Goal: Task Accomplishment & Management: Manage account settings

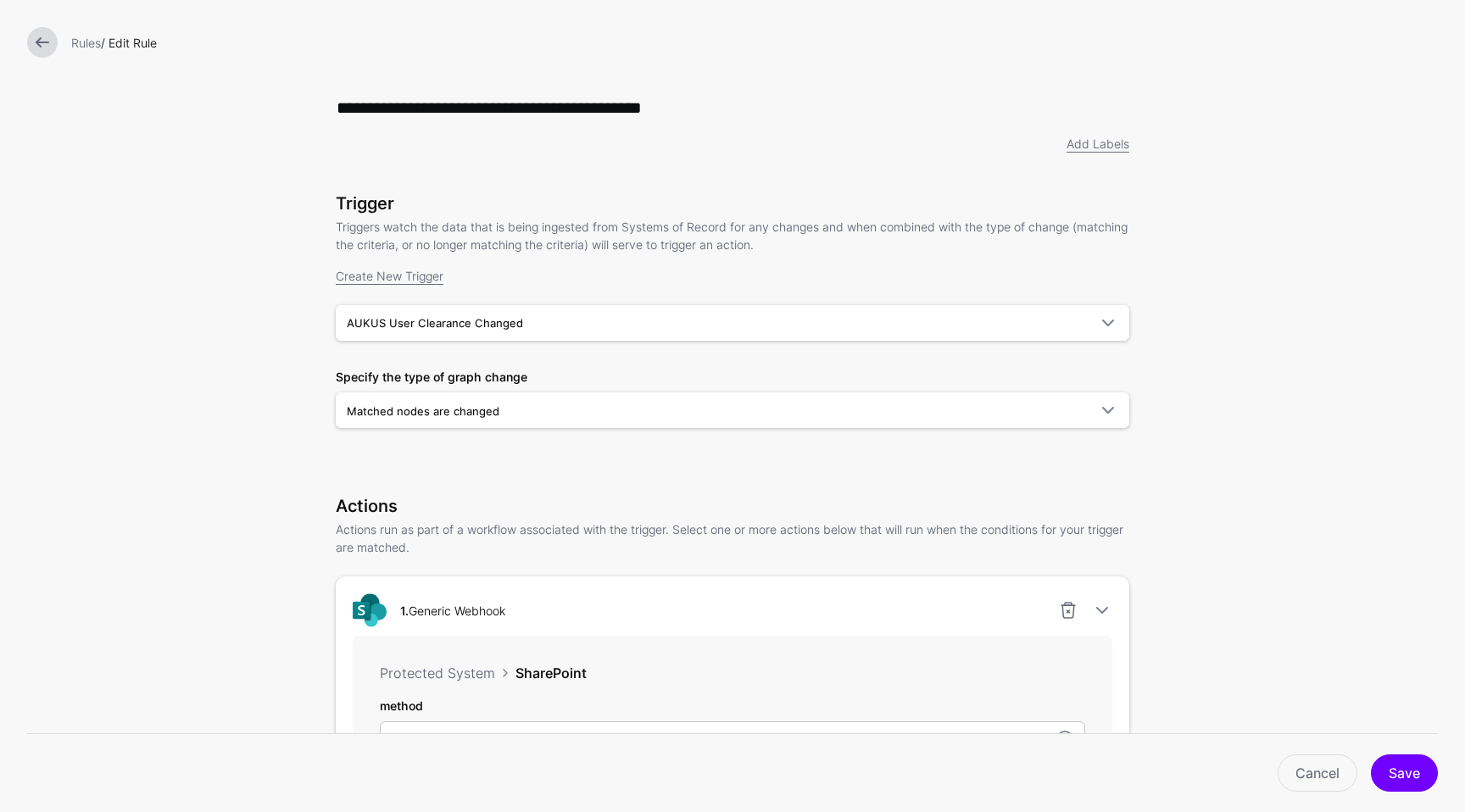
scroll to position [475, 0]
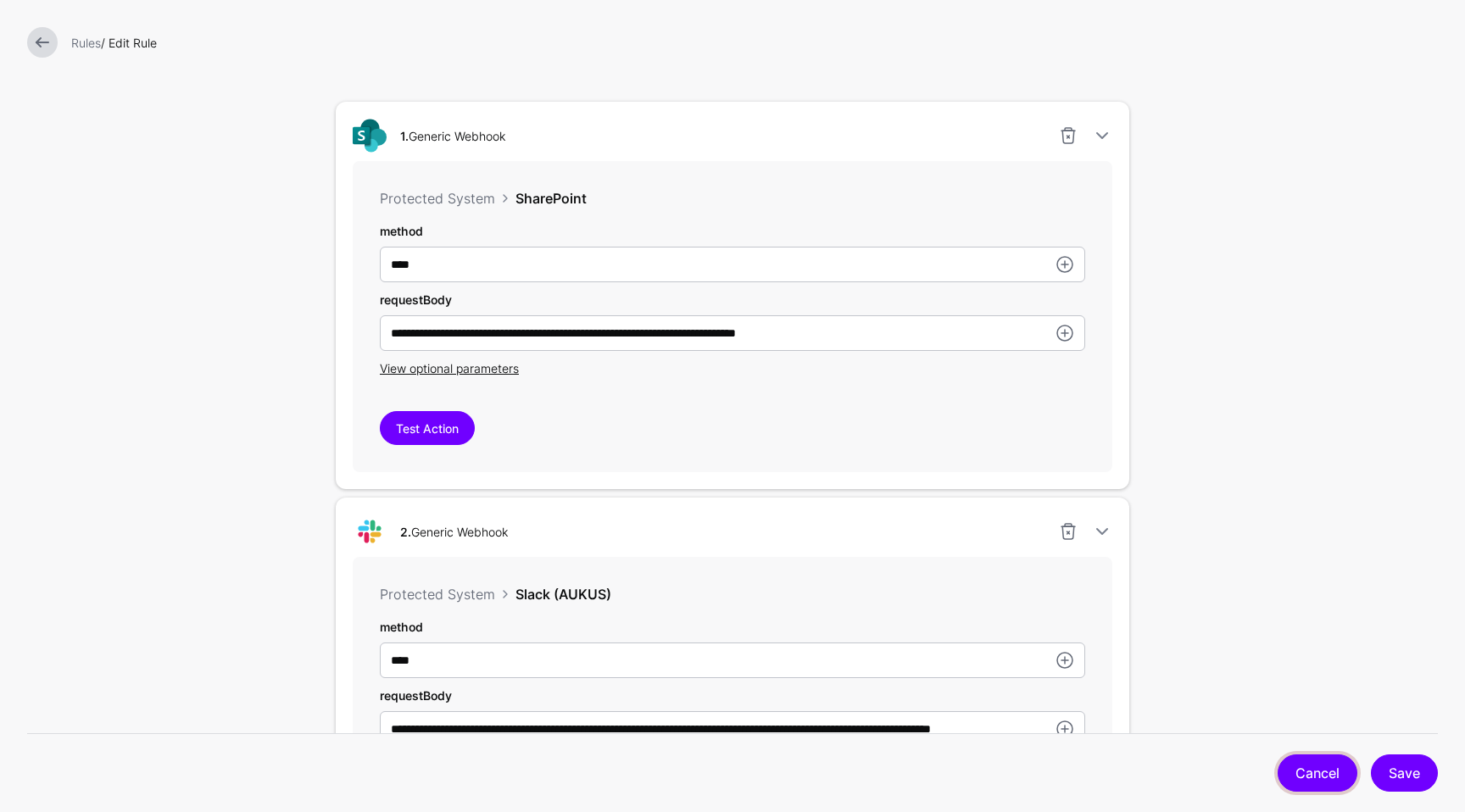
click at [1343, 770] on link "Cancel" at bounding box center [1318, 774] width 80 height 37
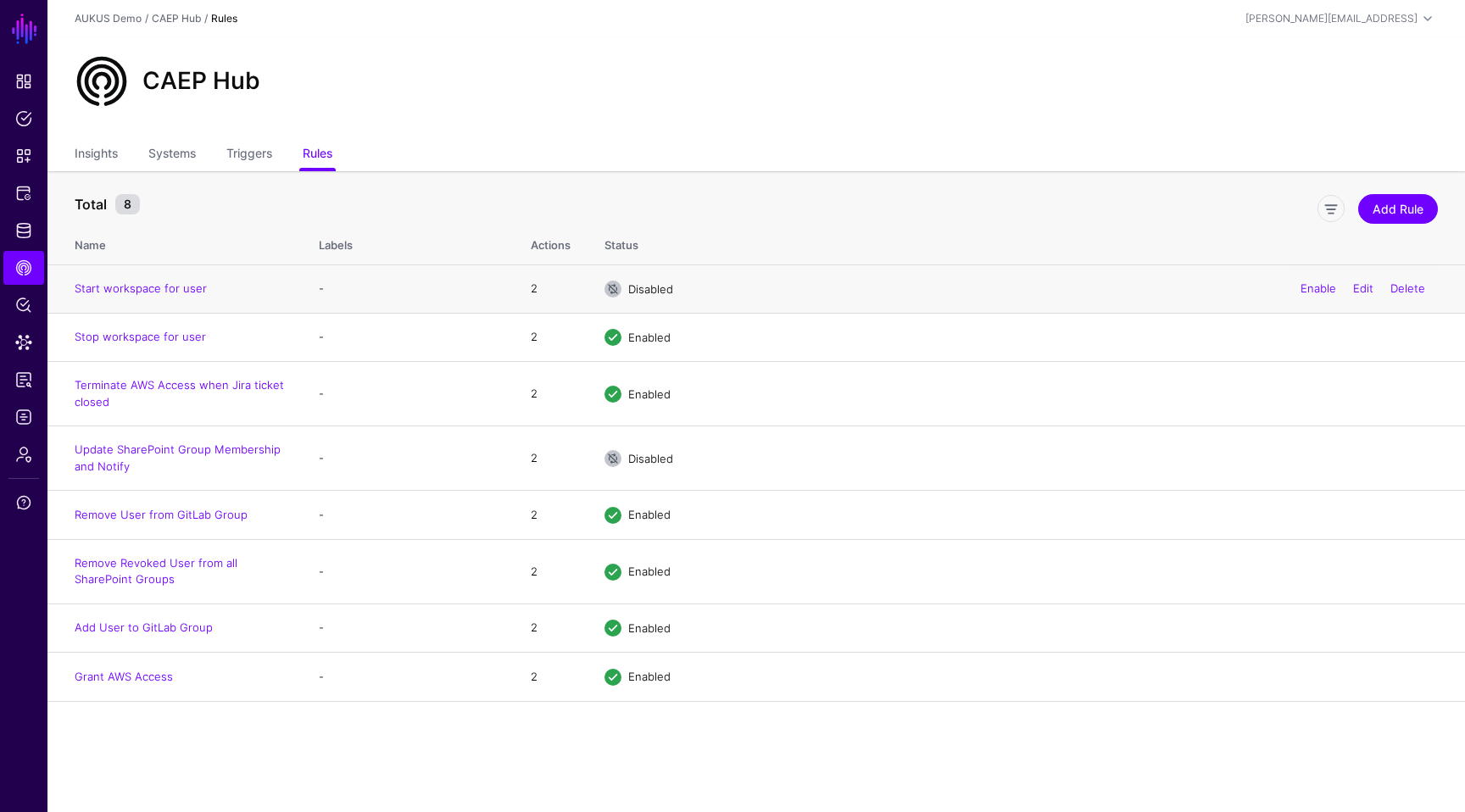
click at [172, 279] on td "Start workspace for user" at bounding box center [175, 288] width 255 height 48
click at [166, 285] on link "Start workspace for user" at bounding box center [141, 288] width 132 height 14
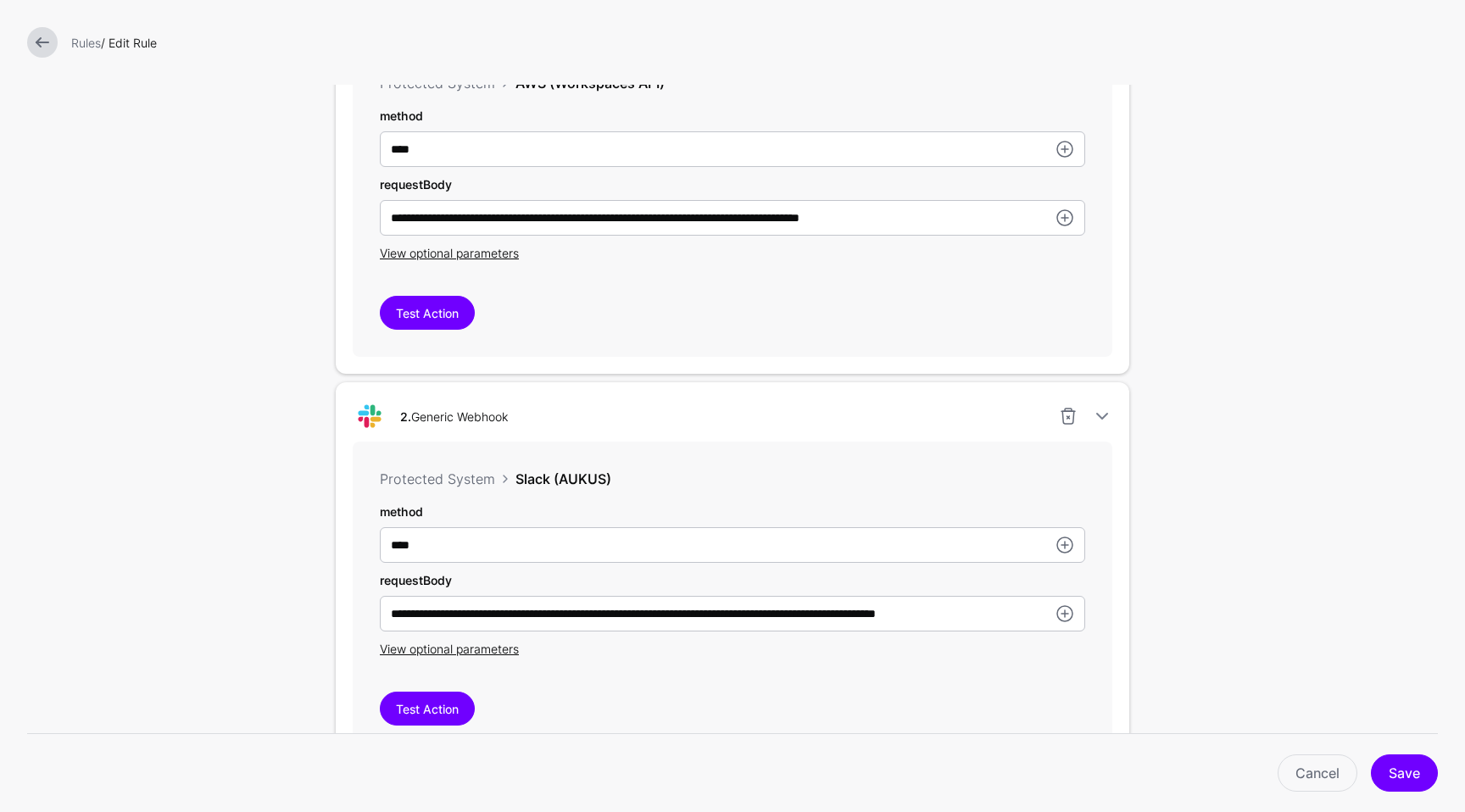
scroll to position [580, 0]
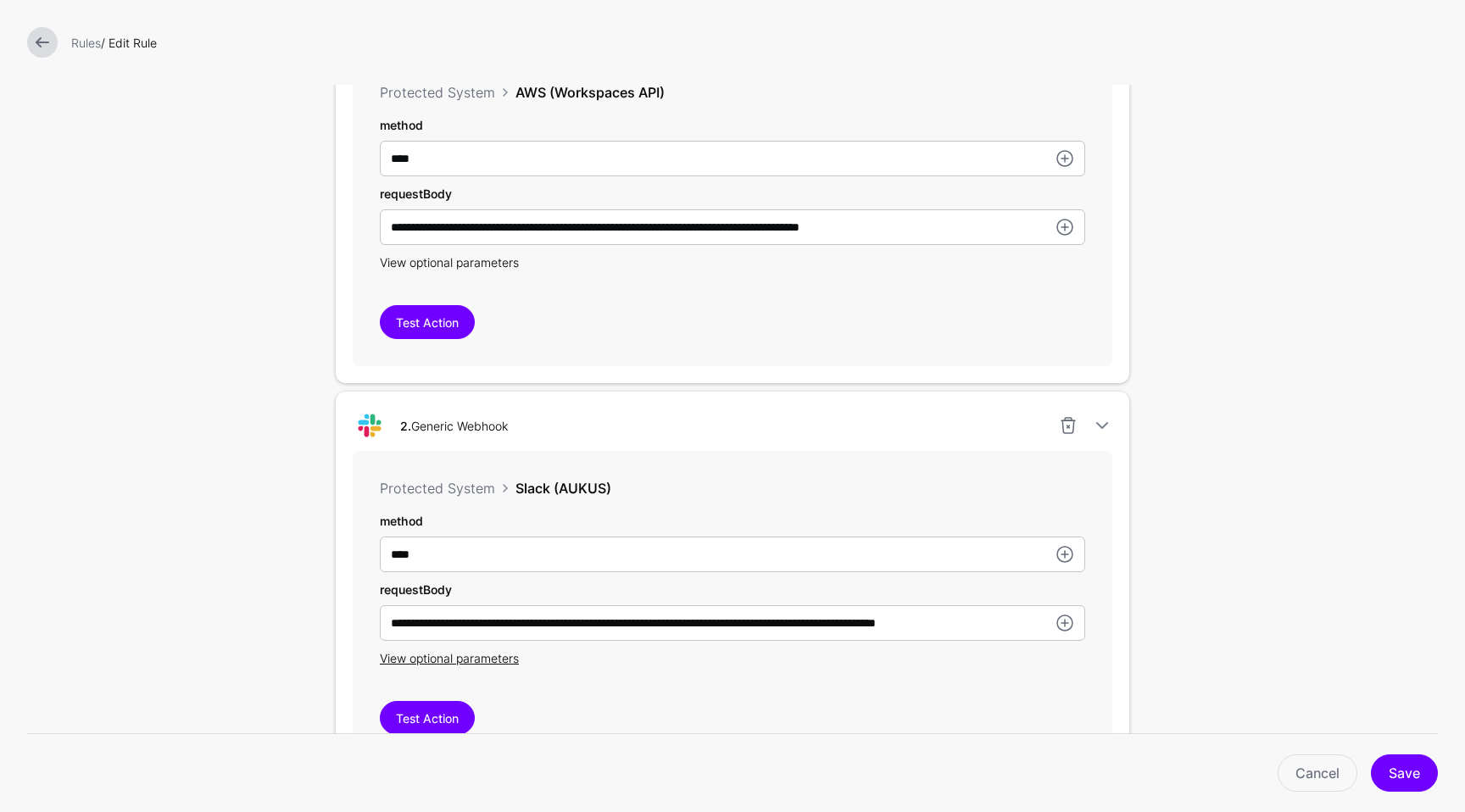
click at [381, 264] on span "View optional parameters" at bounding box center [449, 262] width 139 height 15
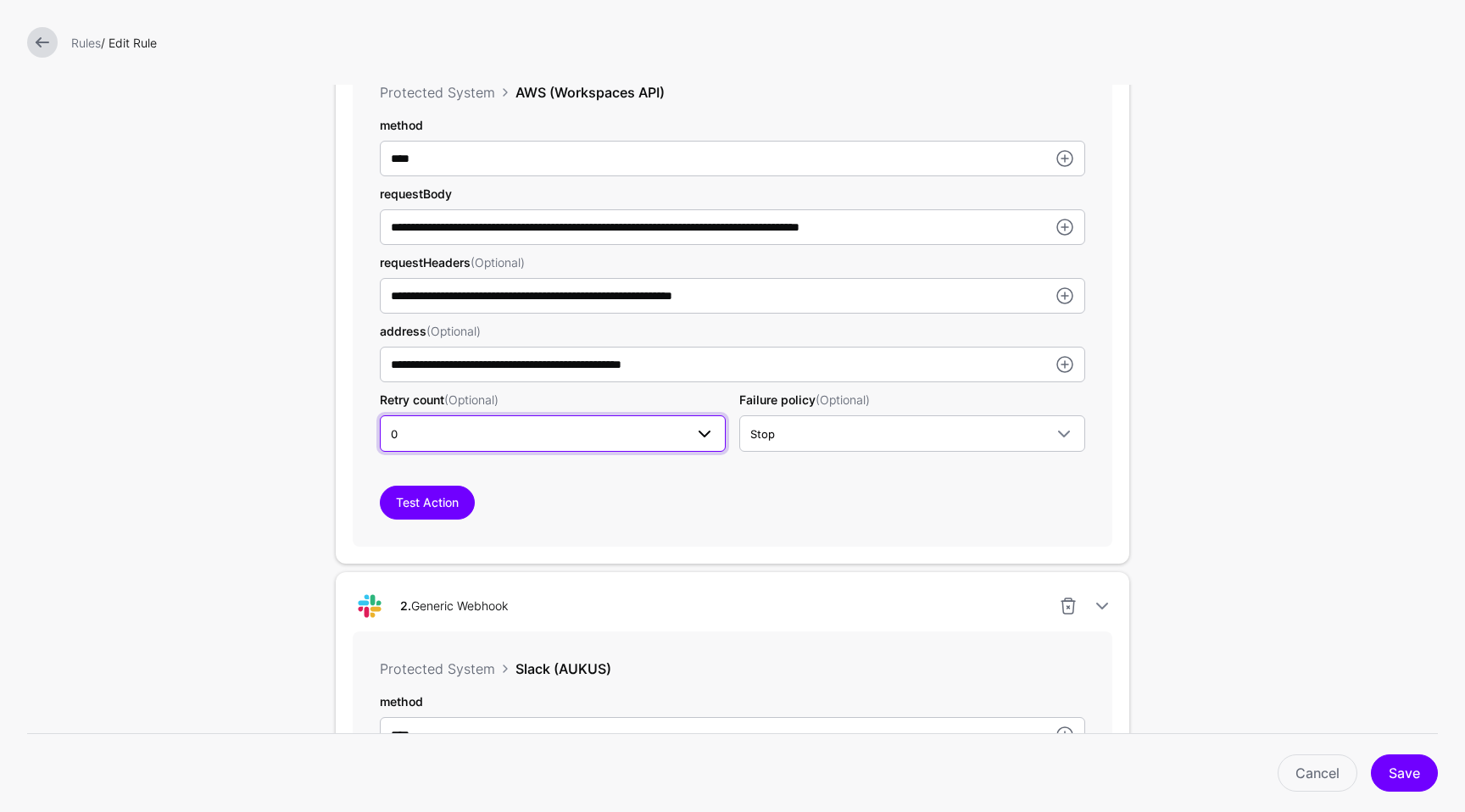
click at [592, 424] on link "0" at bounding box center [553, 433] width 346 height 36
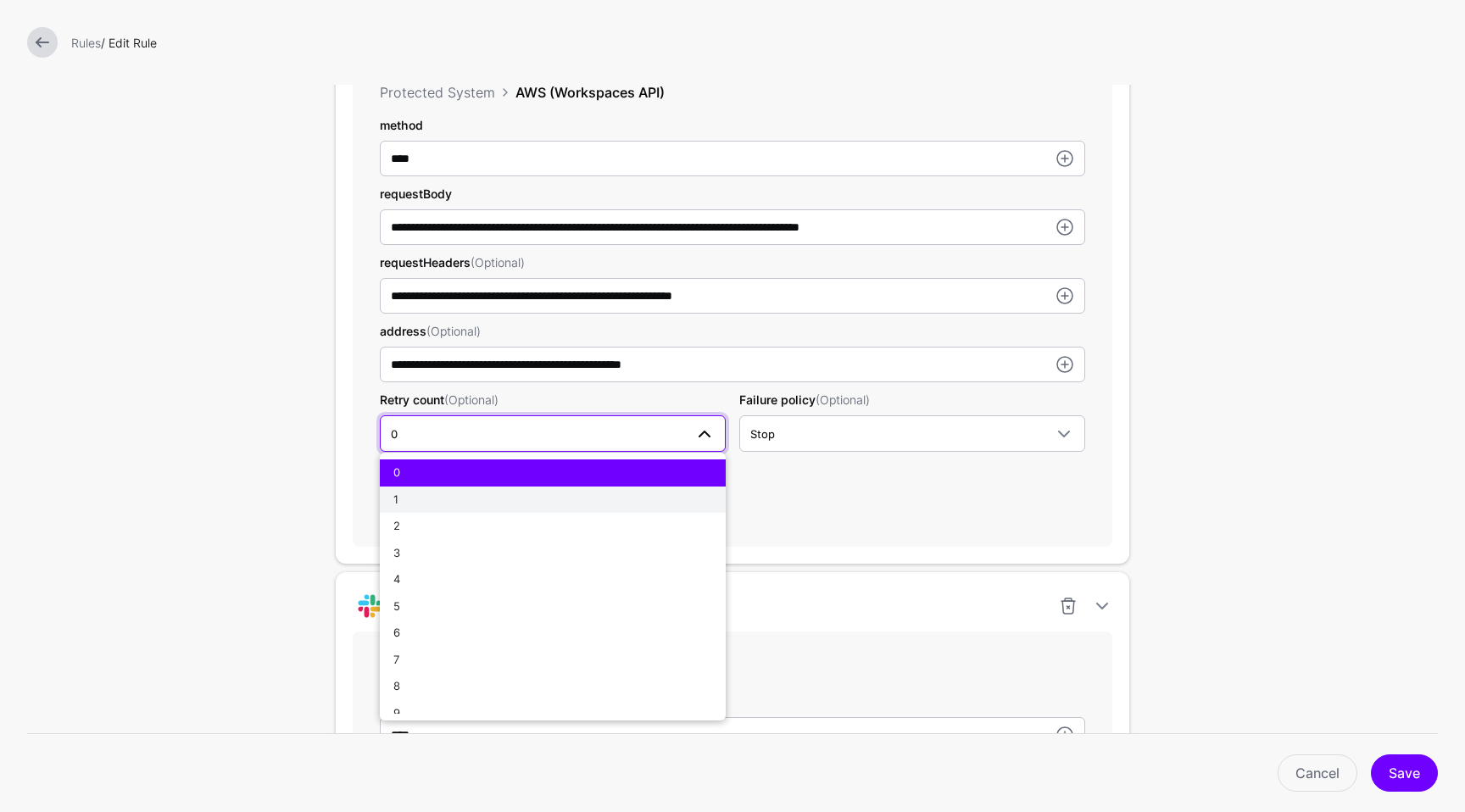
click at [511, 492] on button "1" at bounding box center [553, 499] width 346 height 27
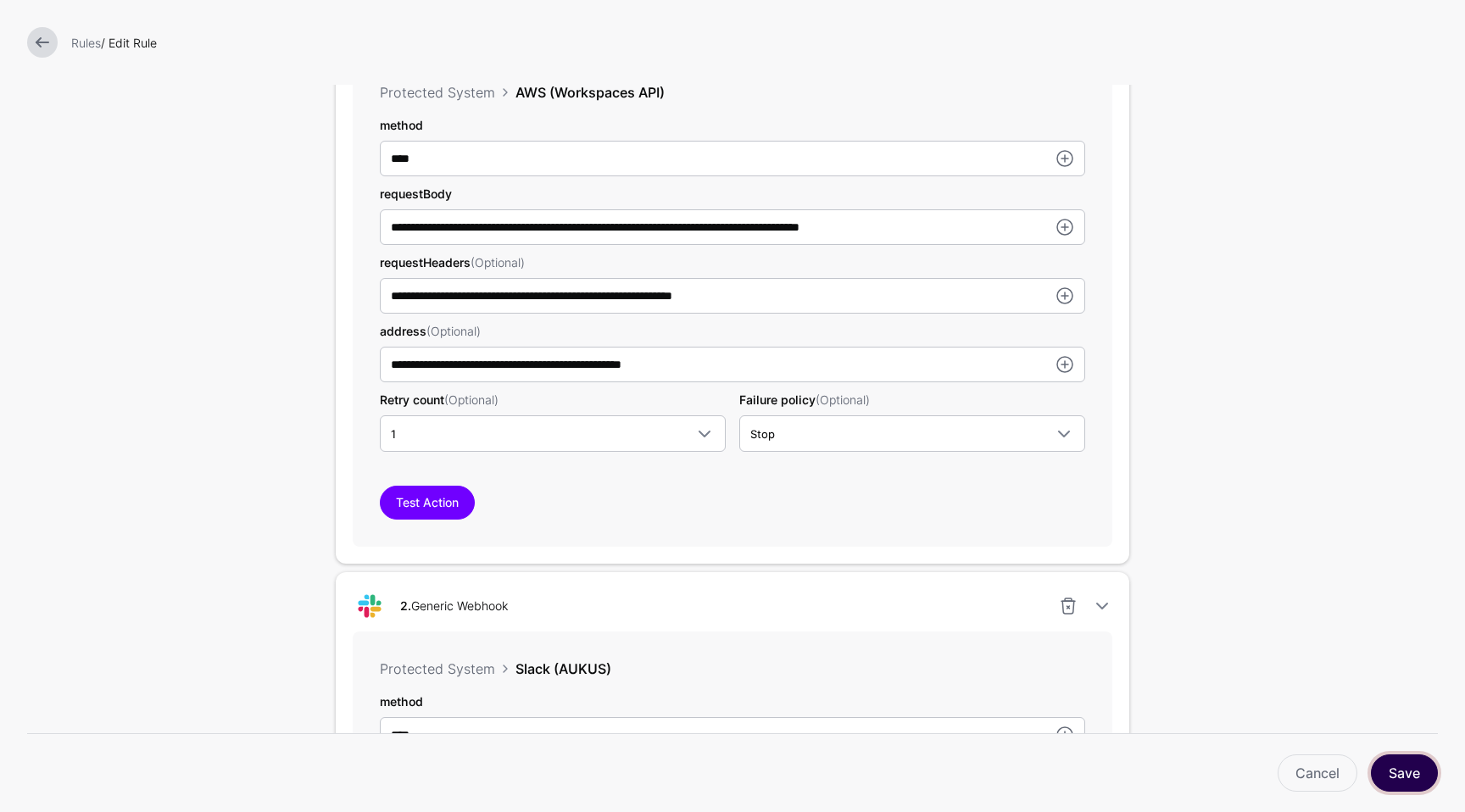
click at [1399, 763] on button "Save" at bounding box center [1405, 774] width 67 height 37
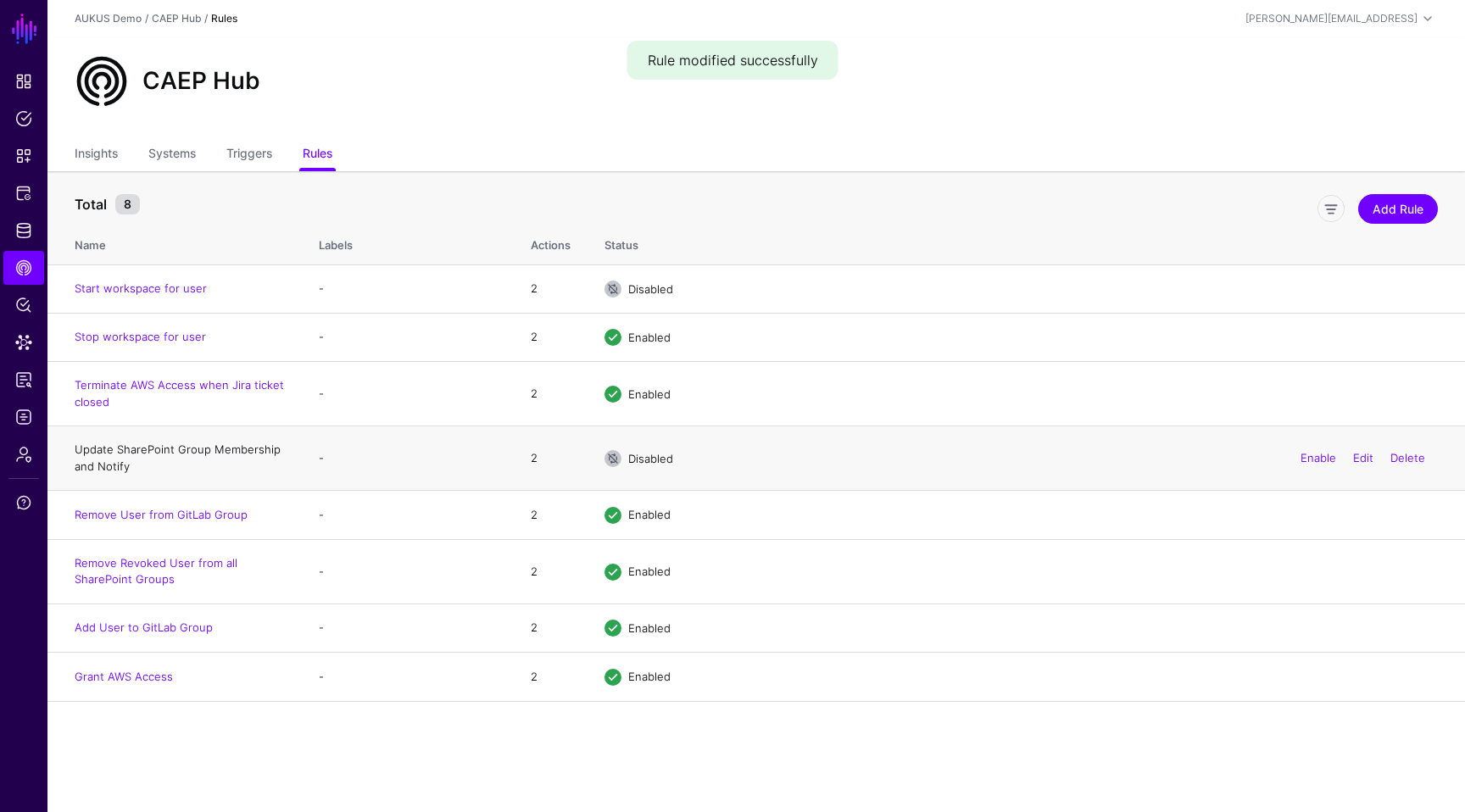
click at [171, 454] on link "Update SharePoint Group Membership and Notify" at bounding box center [178, 457] width 206 height 31
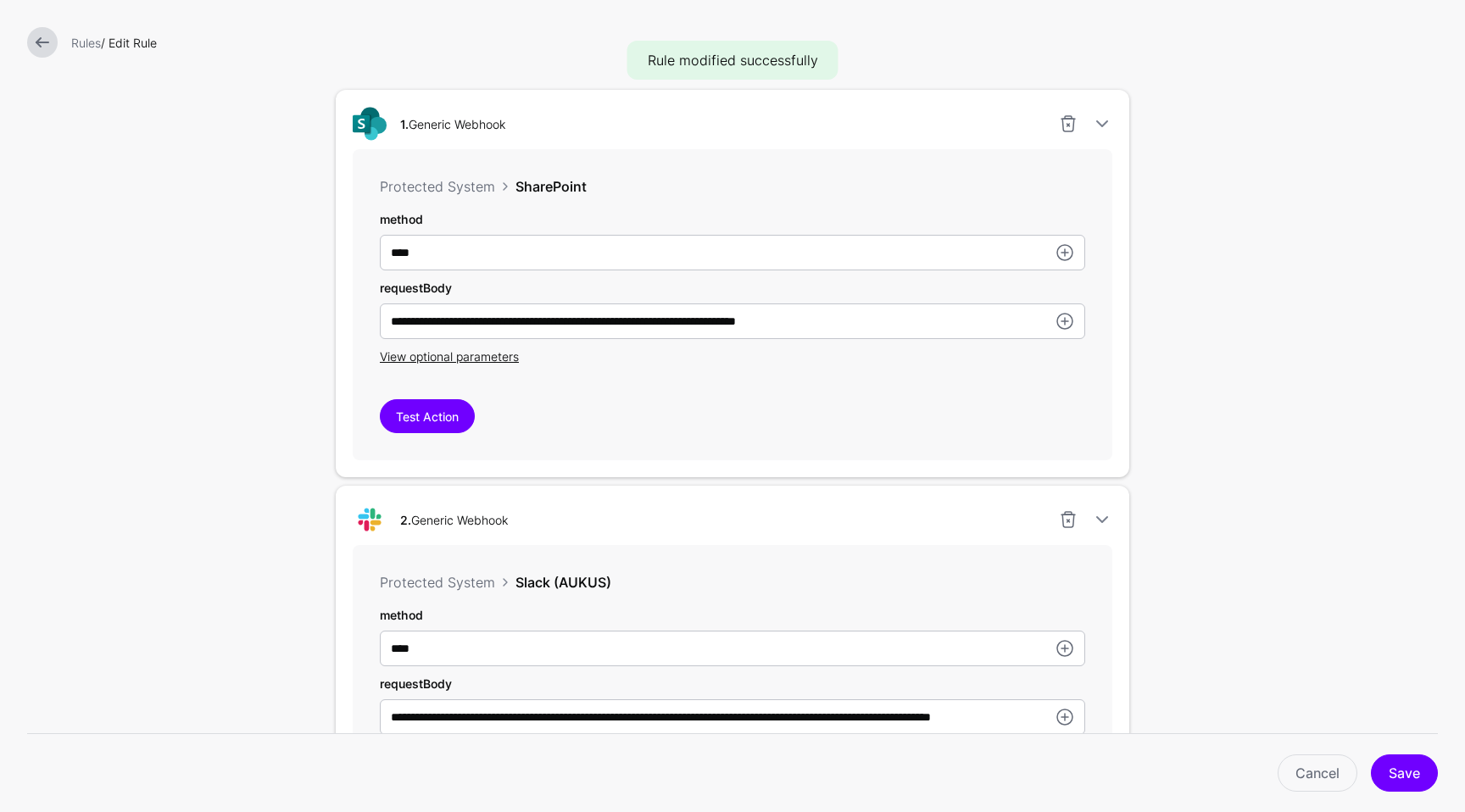
scroll to position [493, 0]
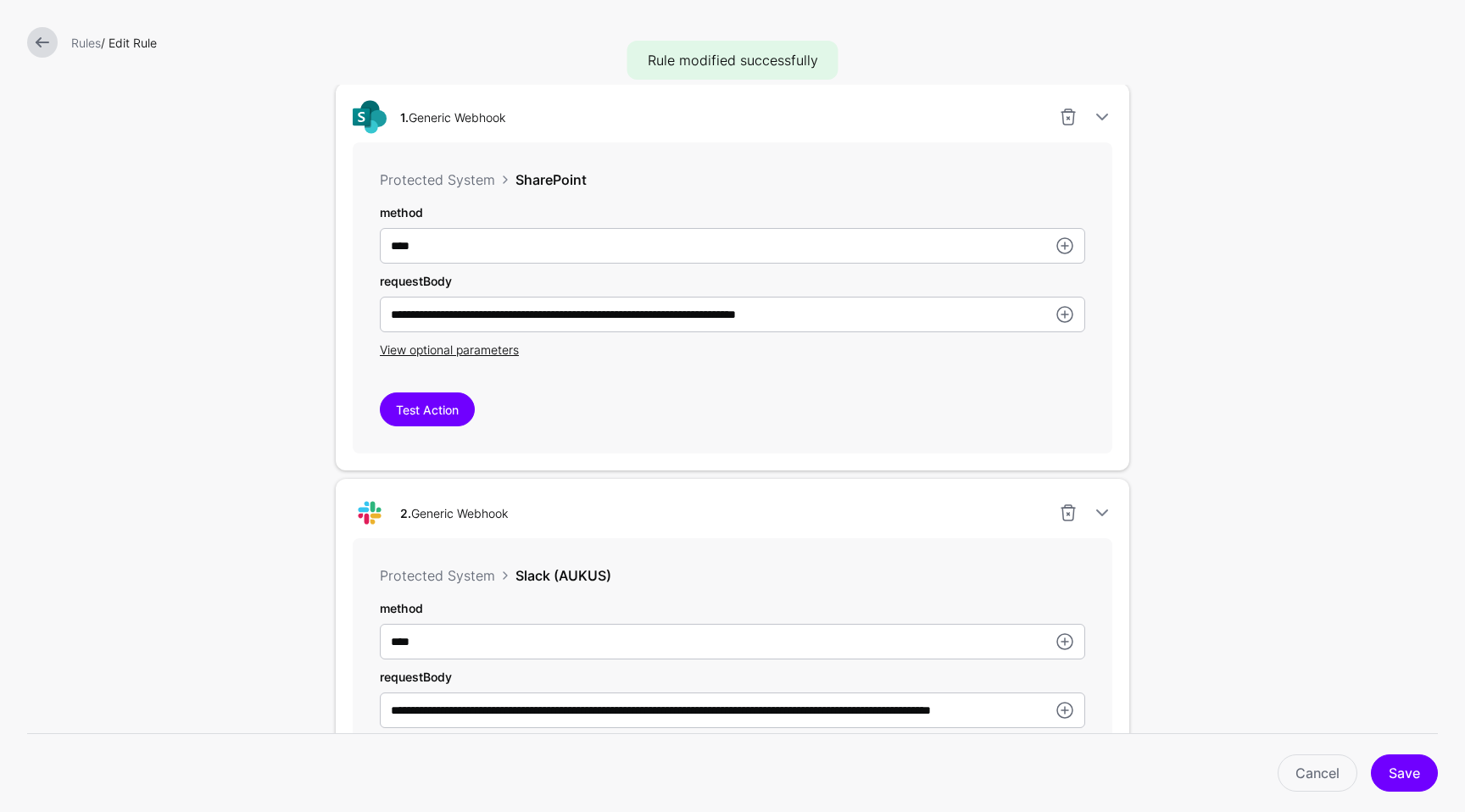
click at [368, 424] on div "**********" at bounding box center [732, 297] width 760 height 311
click at [404, 422] on button "Test Action" at bounding box center [427, 409] width 95 height 34
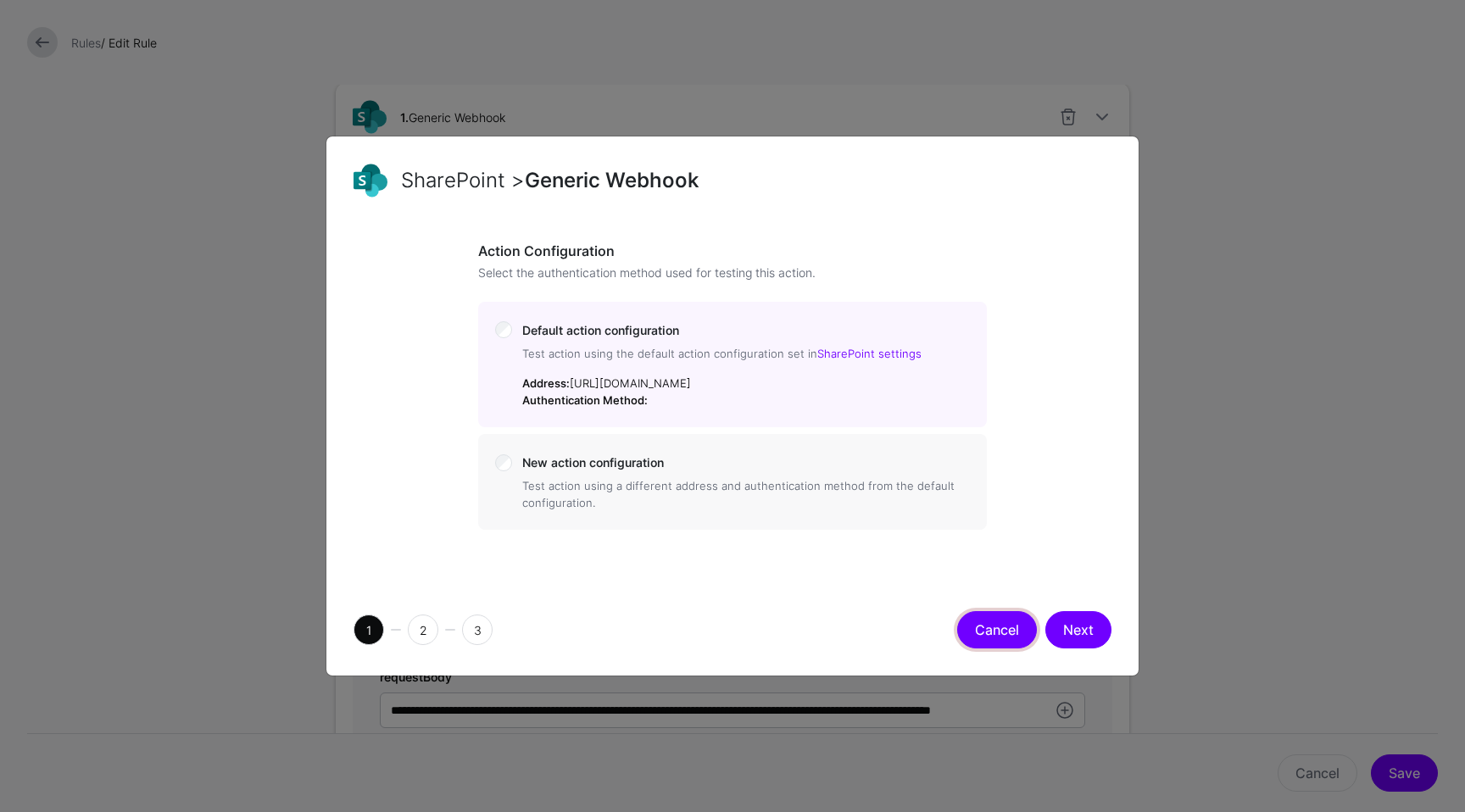
click at [1016, 632] on button "Cancel" at bounding box center [997, 629] width 80 height 37
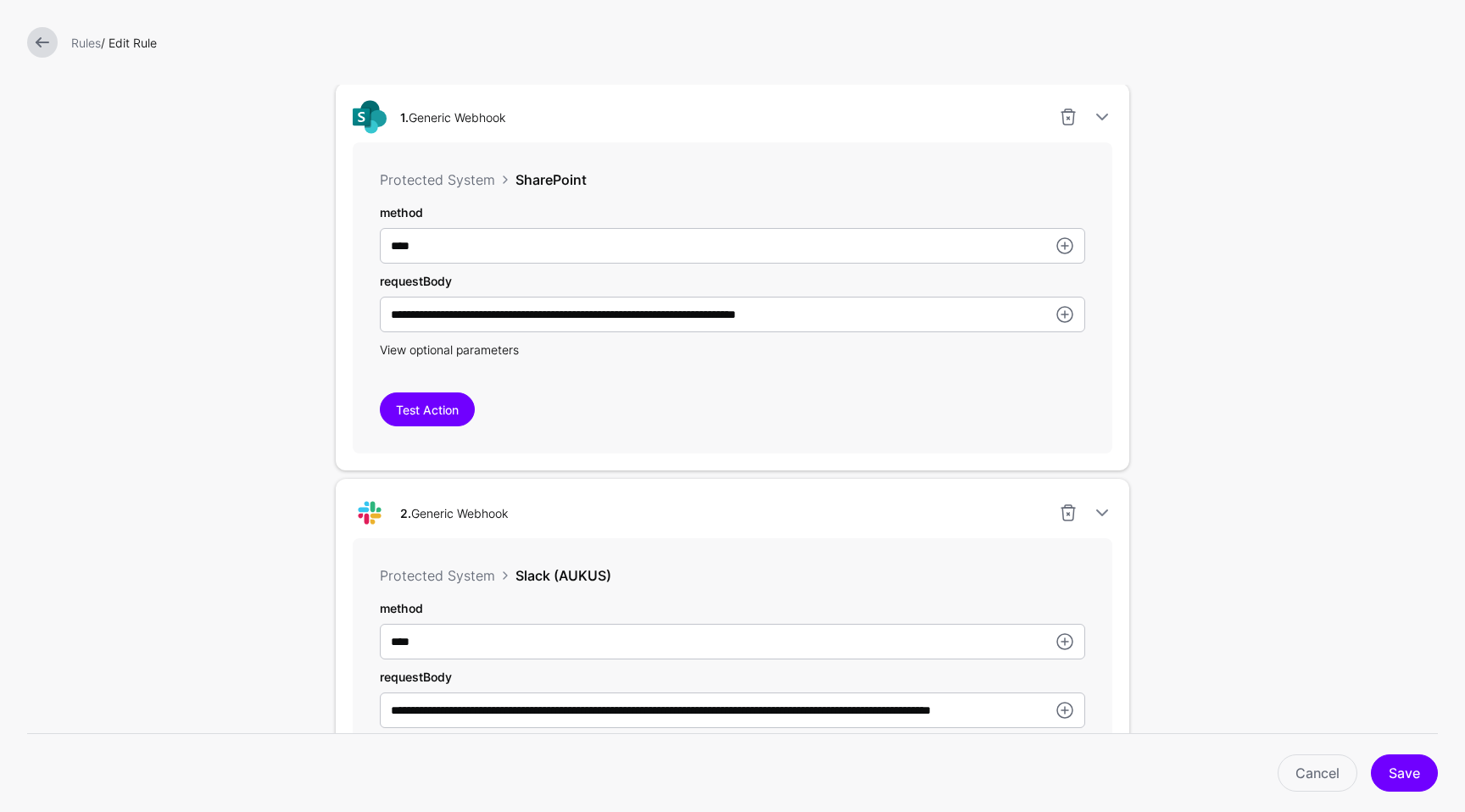
click at [468, 346] on span "View optional parameters" at bounding box center [449, 349] width 139 height 15
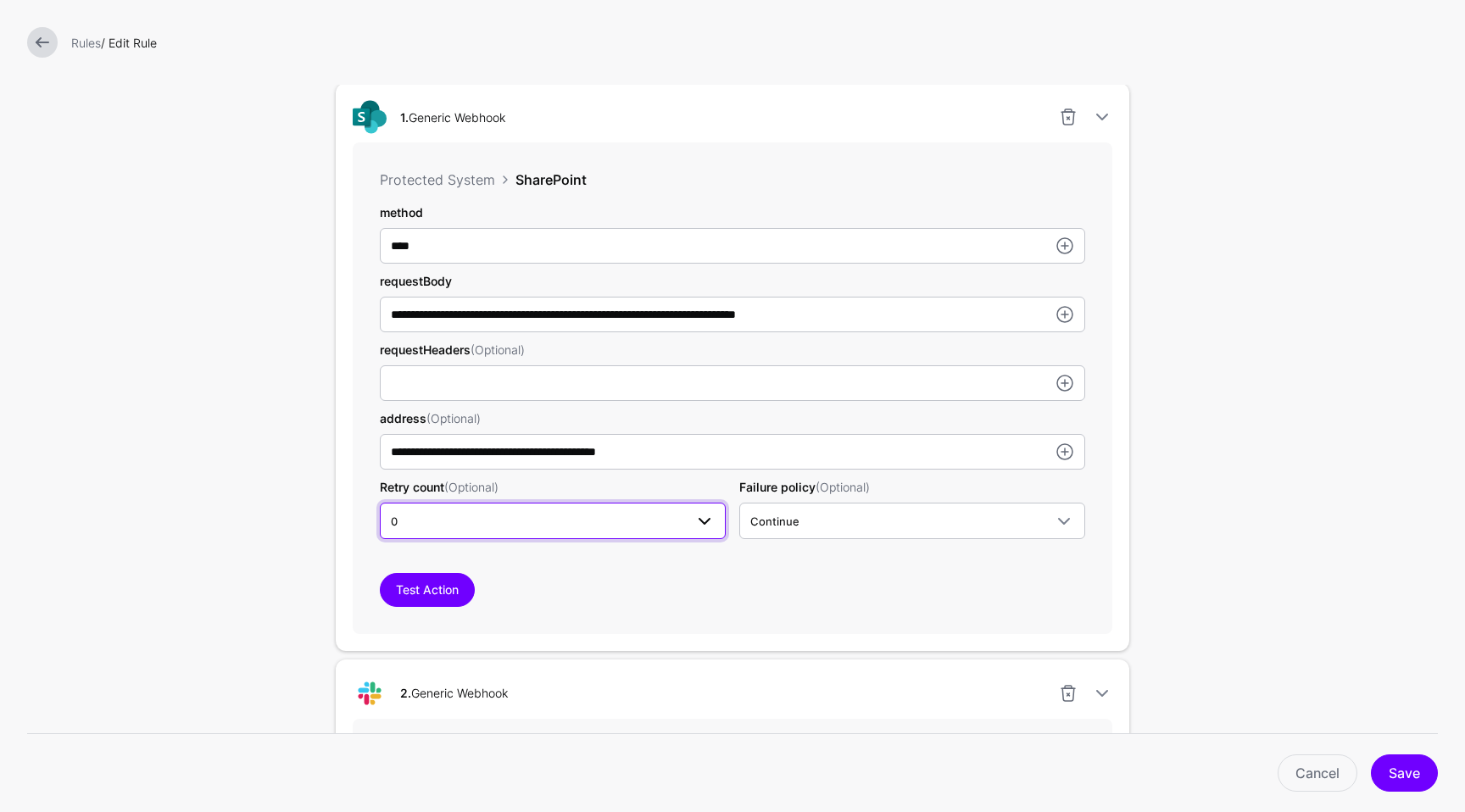
click at [477, 514] on span "0" at bounding box center [537, 521] width 293 height 19
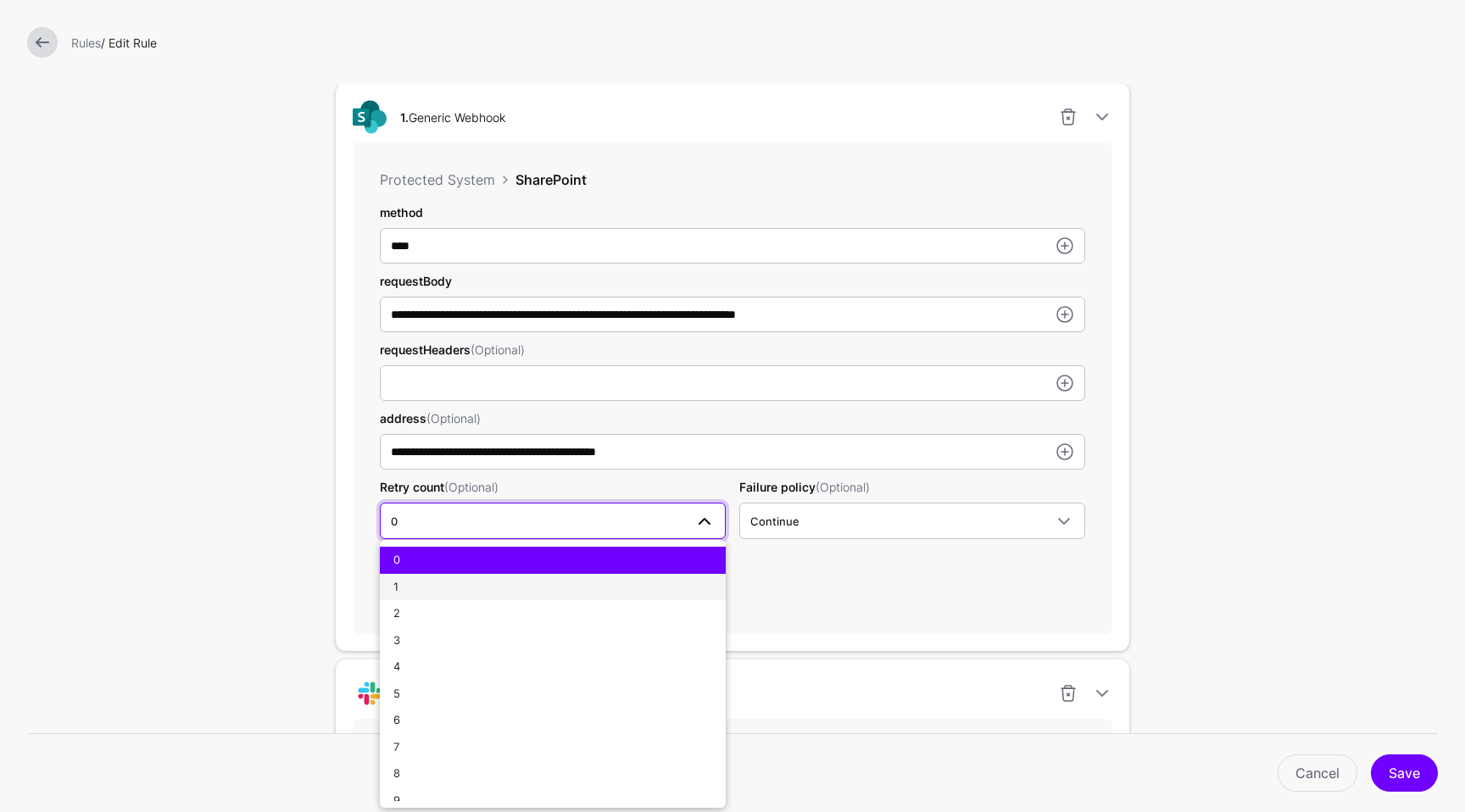
click at [447, 577] on button "1" at bounding box center [553, 587] width 346 height 27
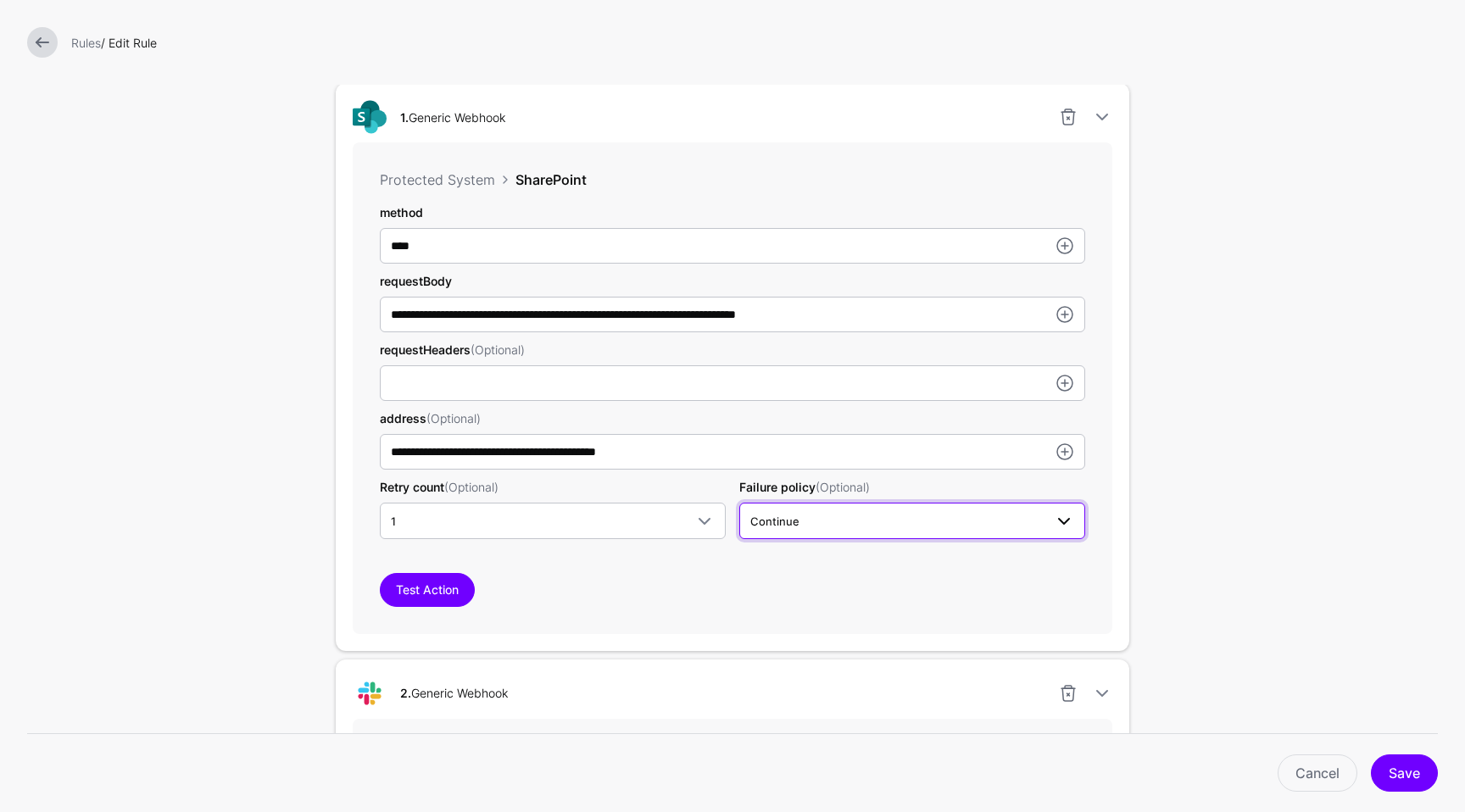
click at [1014, 516] on span "Continue" at bounding box center [896, 521] width 293 height 19
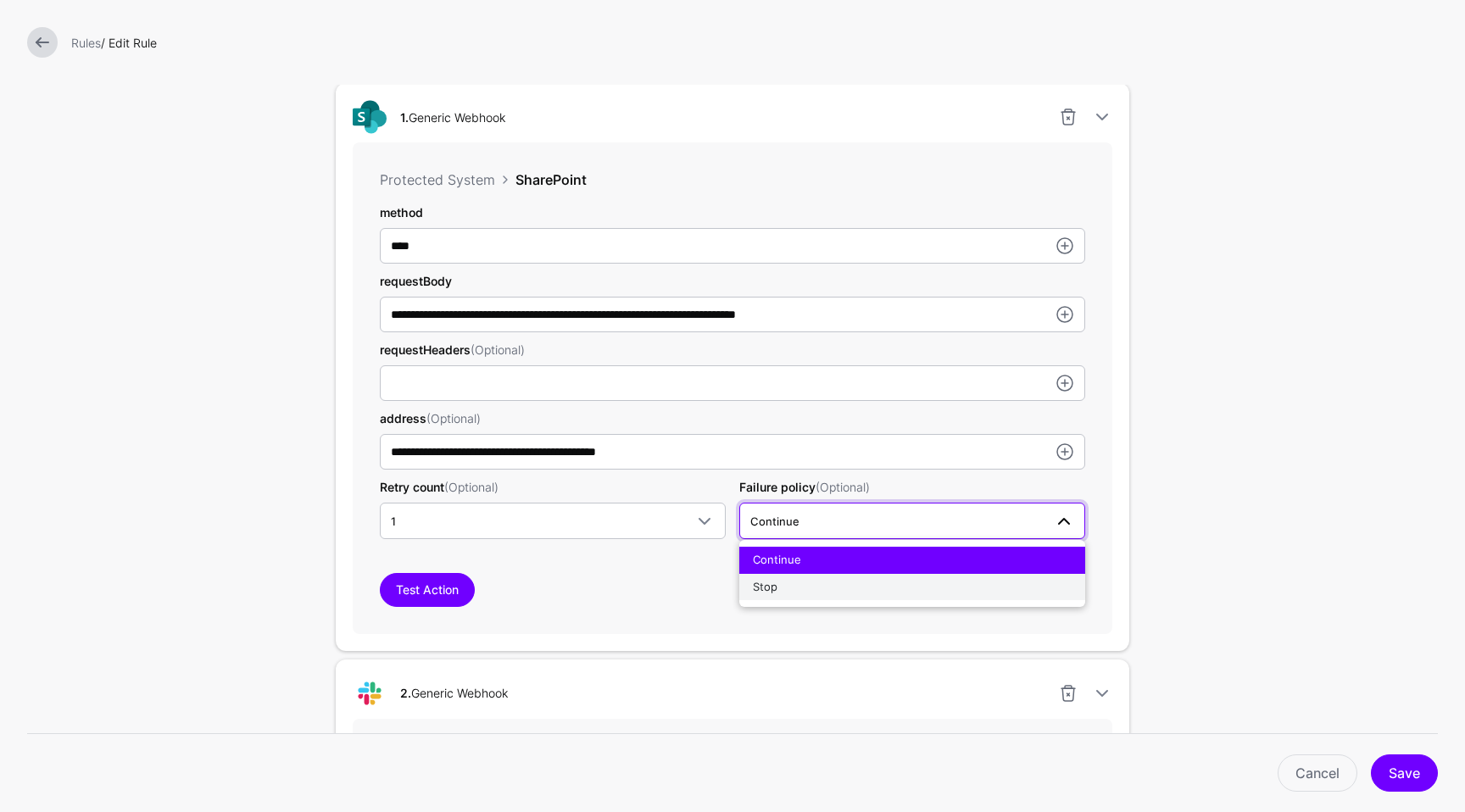
click at [857, 592] on div "Stop" at bounding box center [912, 587] width 319 height 17
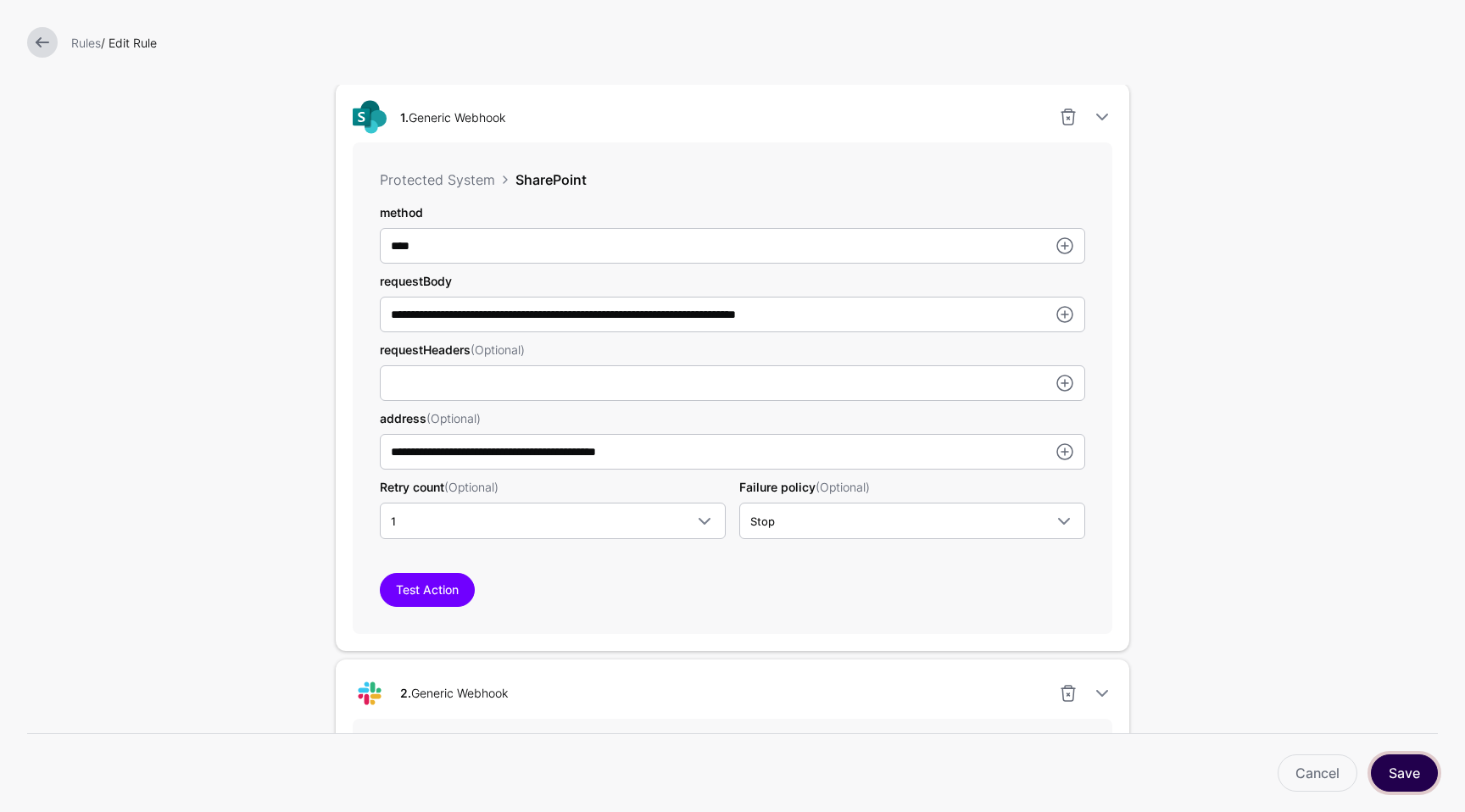
click at [1420, 755] on button "Save" at bounding box center [1405, 774] width 67 height 37
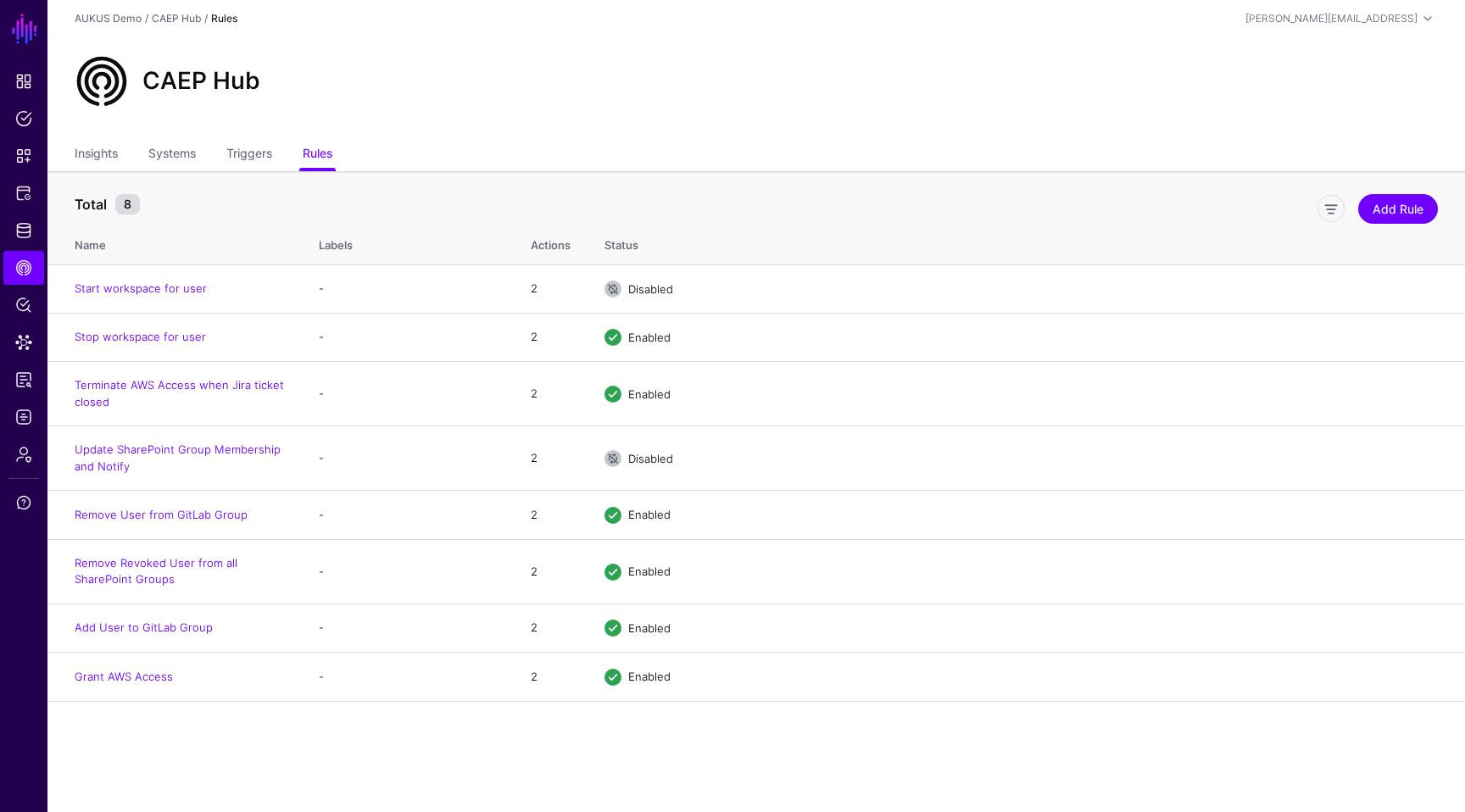
click at [708, 730] on main "SGNL Dashboard Policies Snippets Protected Systems Identity Data Fabric CAEP Hu…" at bounding box center [732, 406] width 1465 height 812
